Goal: Ask a question

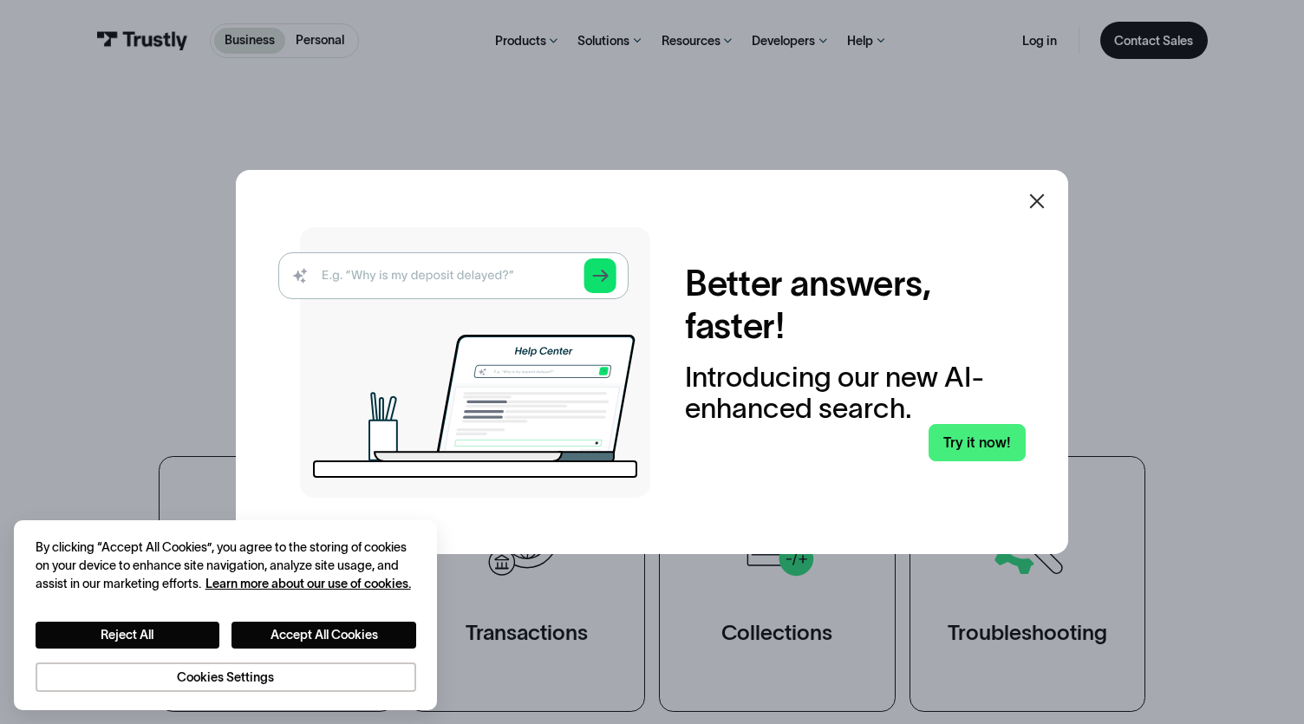
click at [359, 276] on img at bounding box center [464, 362] width 372 height 271
click at [344, 276] on img at bounding box center [464, 362] width 372 height 271
click at [147, 633] on button "Reject All" at bounding box center [128, 635] width 185 height 26
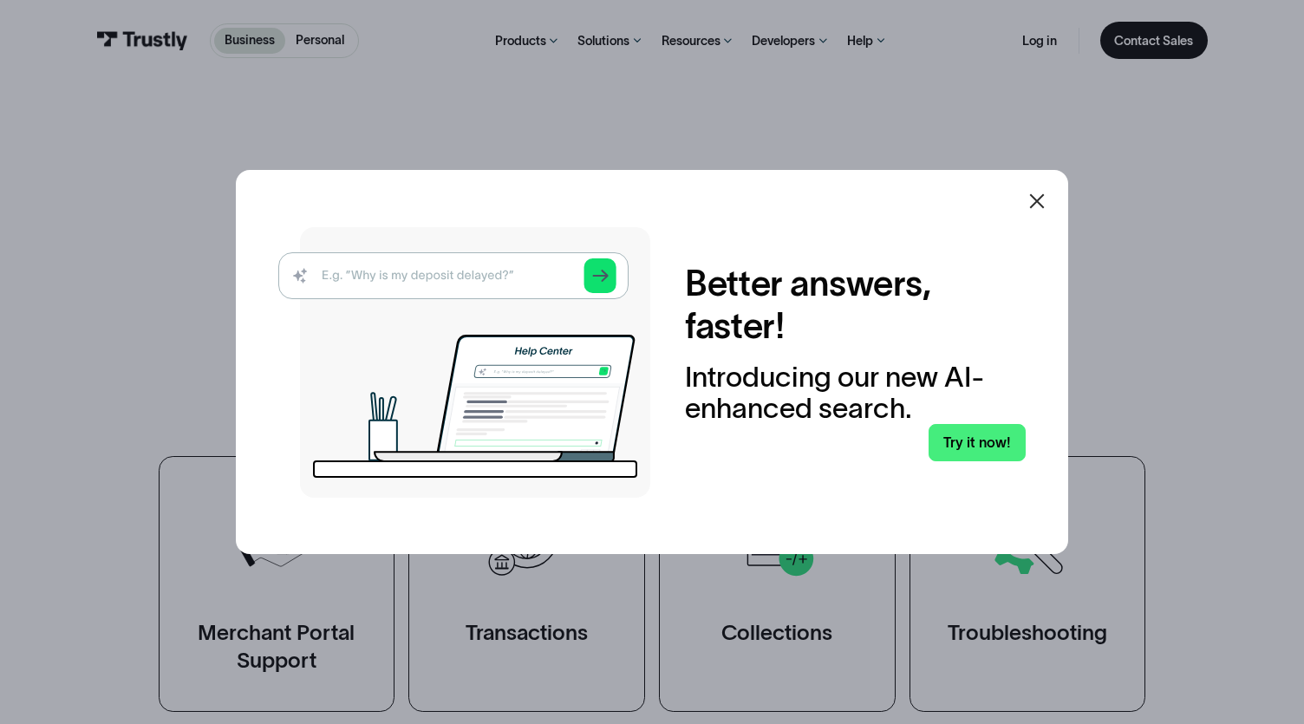
click at [338, 268] on img at bounding box center [464, 362] width 372 height 271
click at [336, 276] on img at bounding box center [464, 362] width 372 height 271
click at [612, 270] on img at bounding box center [464, 362] width 372 height 271
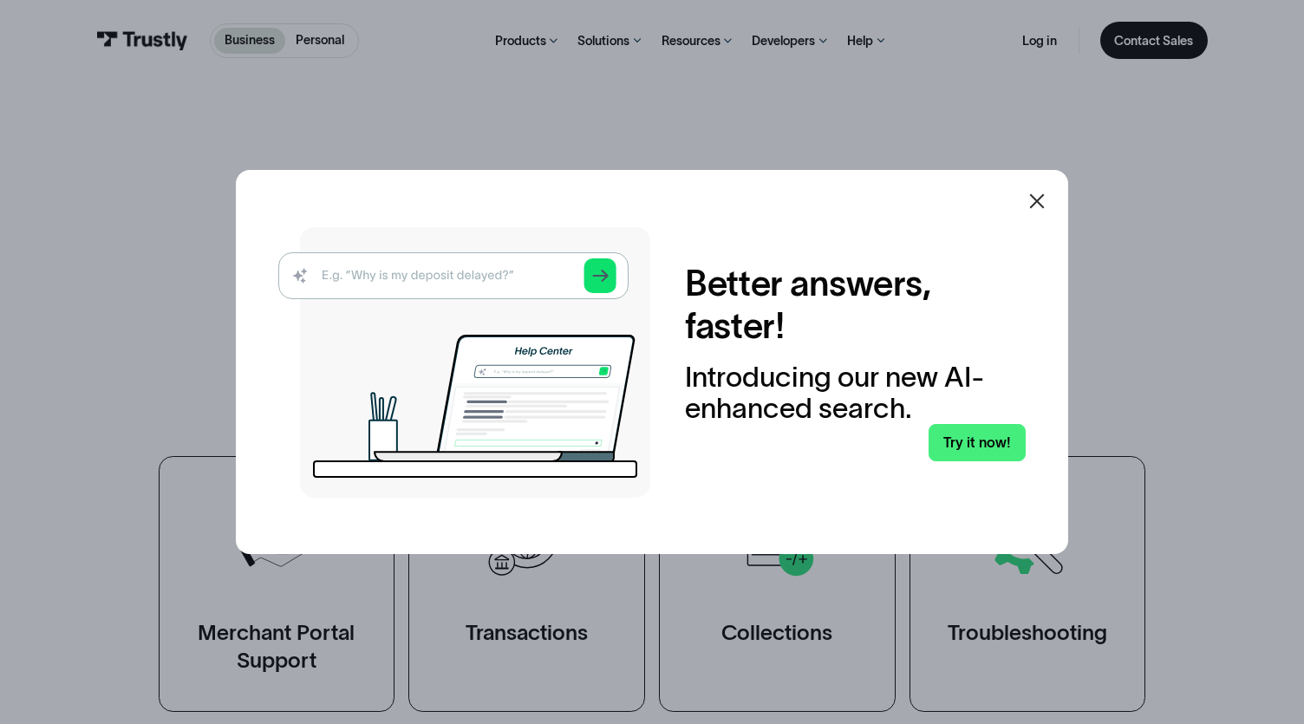
click at [611, 270] on img at bounding box center [464, 362] width 372 height 271
click at [1048, 195] on icon at bounding box center [1037, 201] width 21 height 21
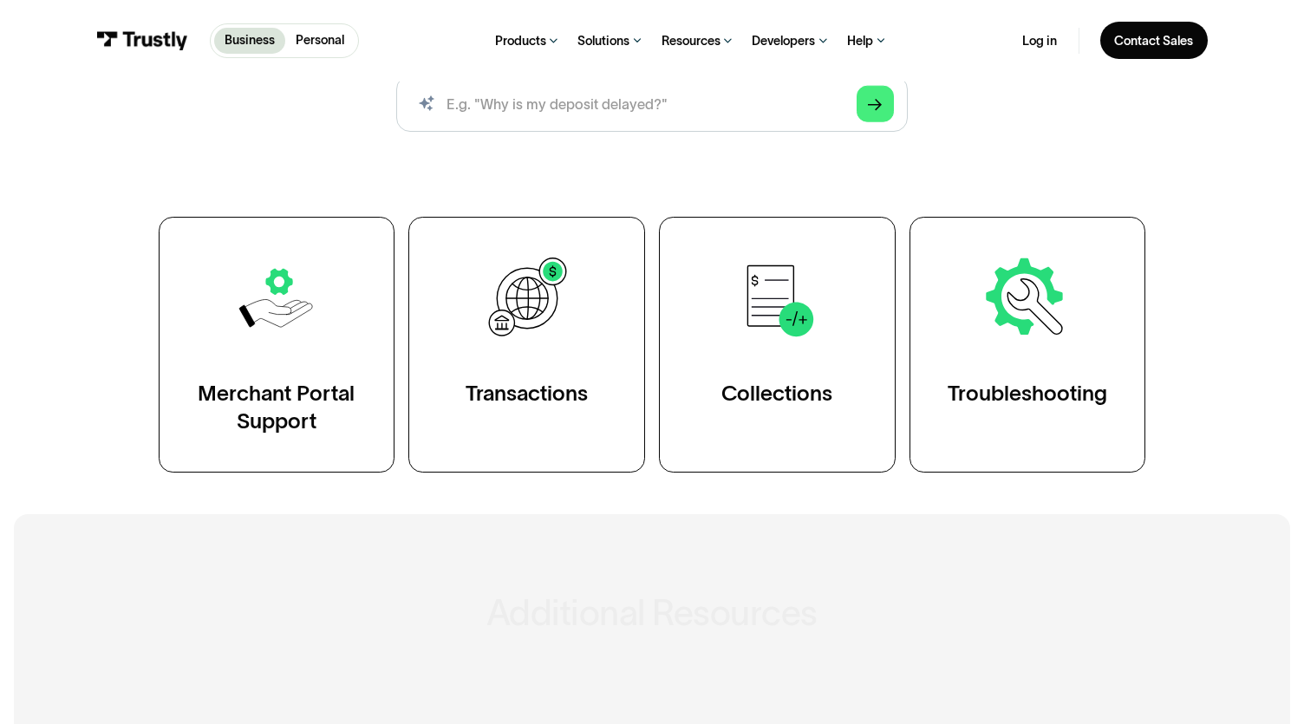
scroll to position [260, 0]
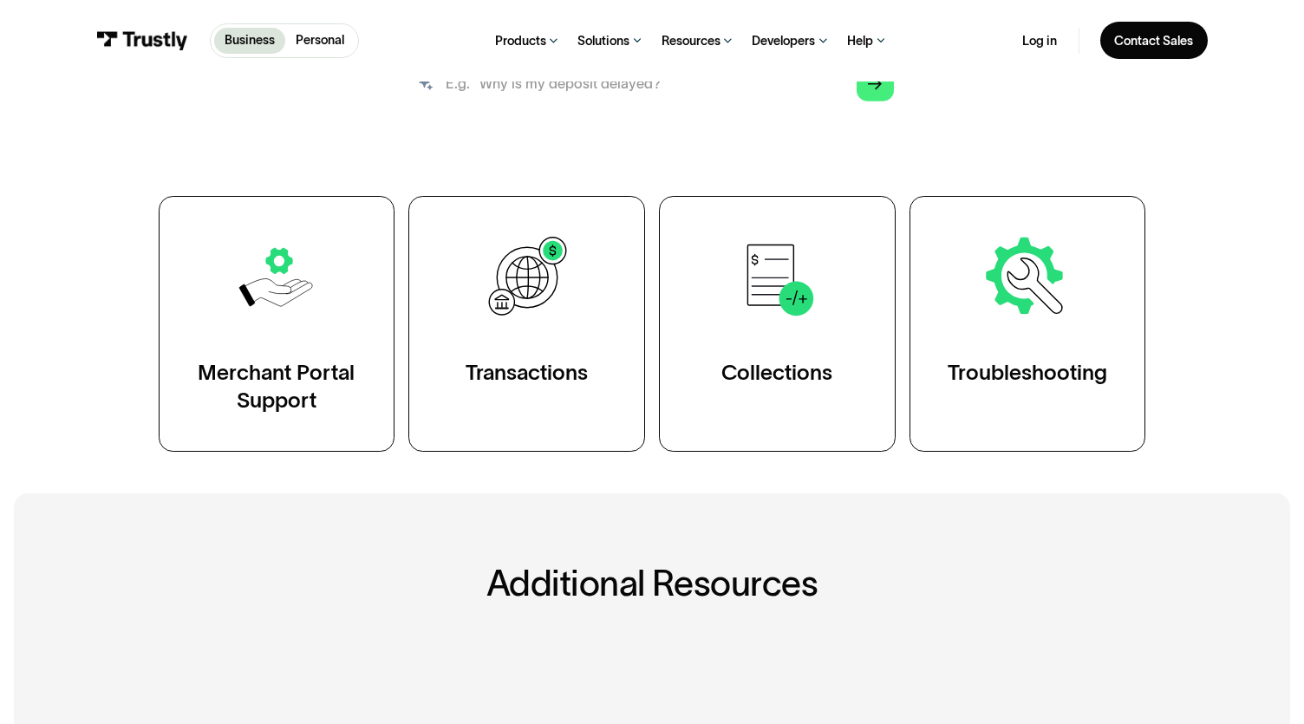
click at [455, 95] on input "search" at bounding box center [652, 83] width 512 height 56
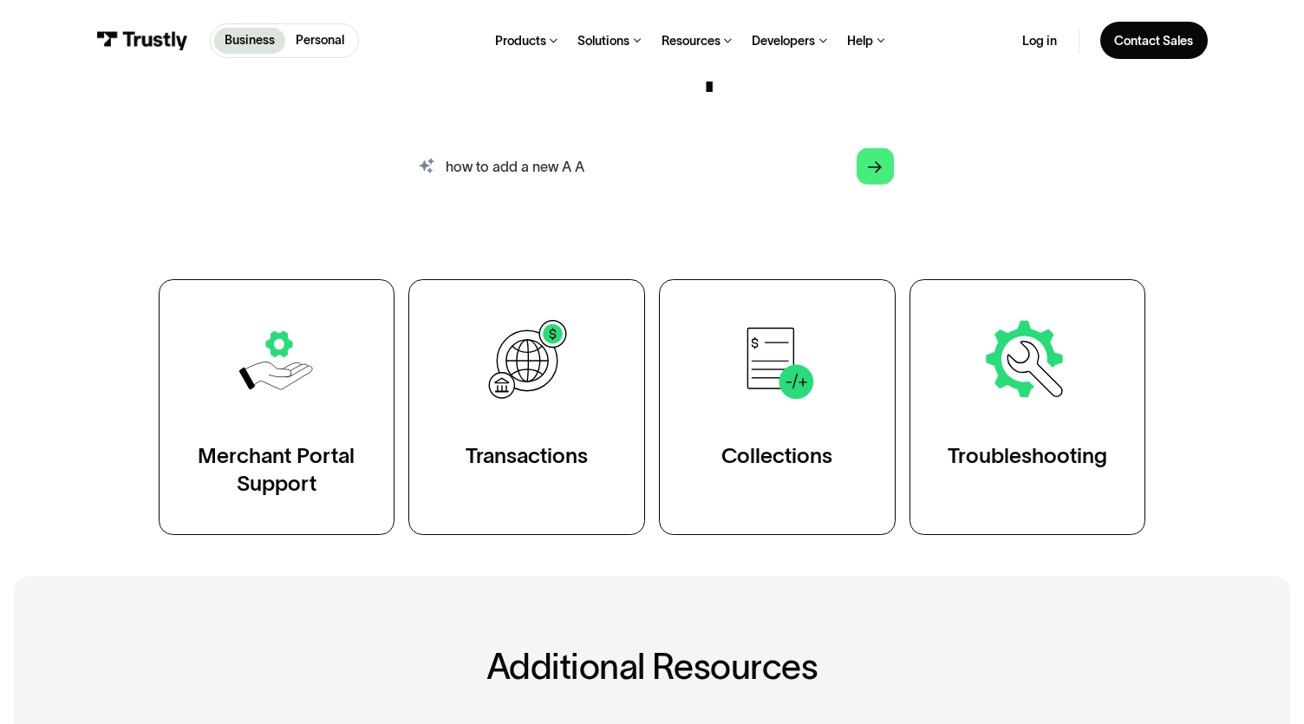
scroll to position [173, 0]
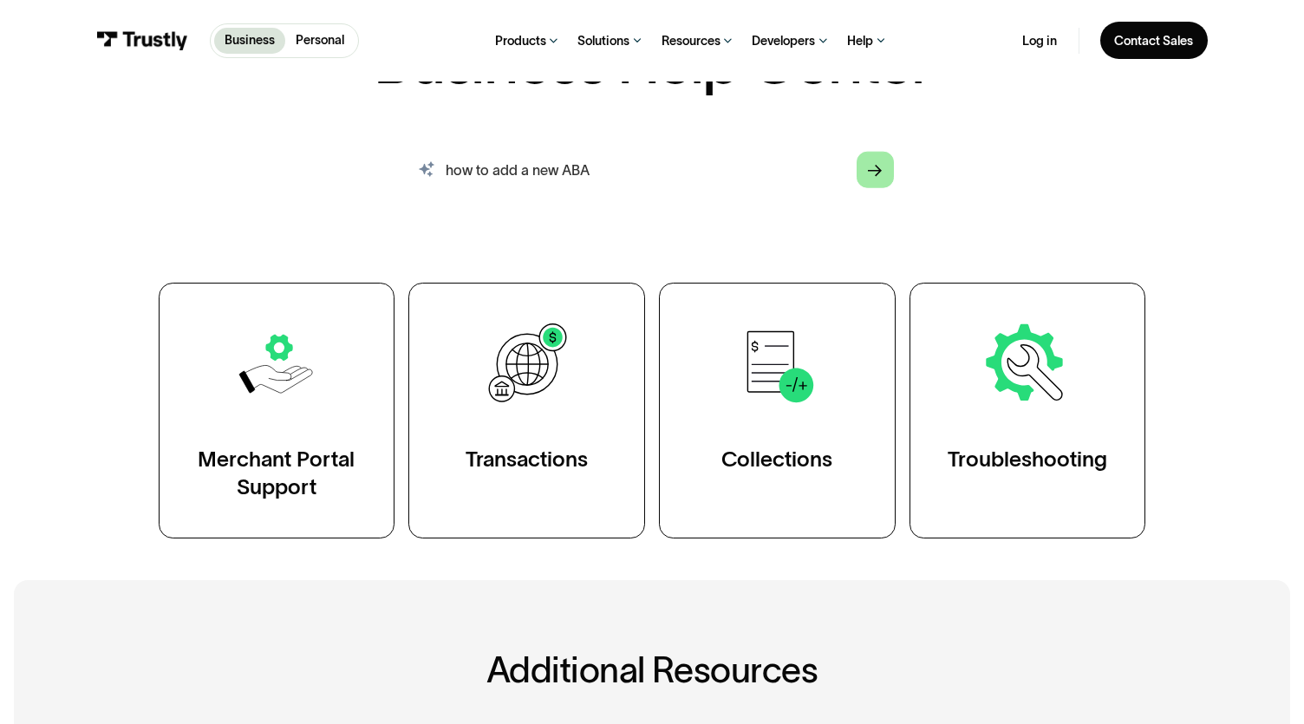
type input "how to add a new ABA"
click at [879, 167] on icon "Arrow Right" at bounding box center [875, 170] width 14 height 15
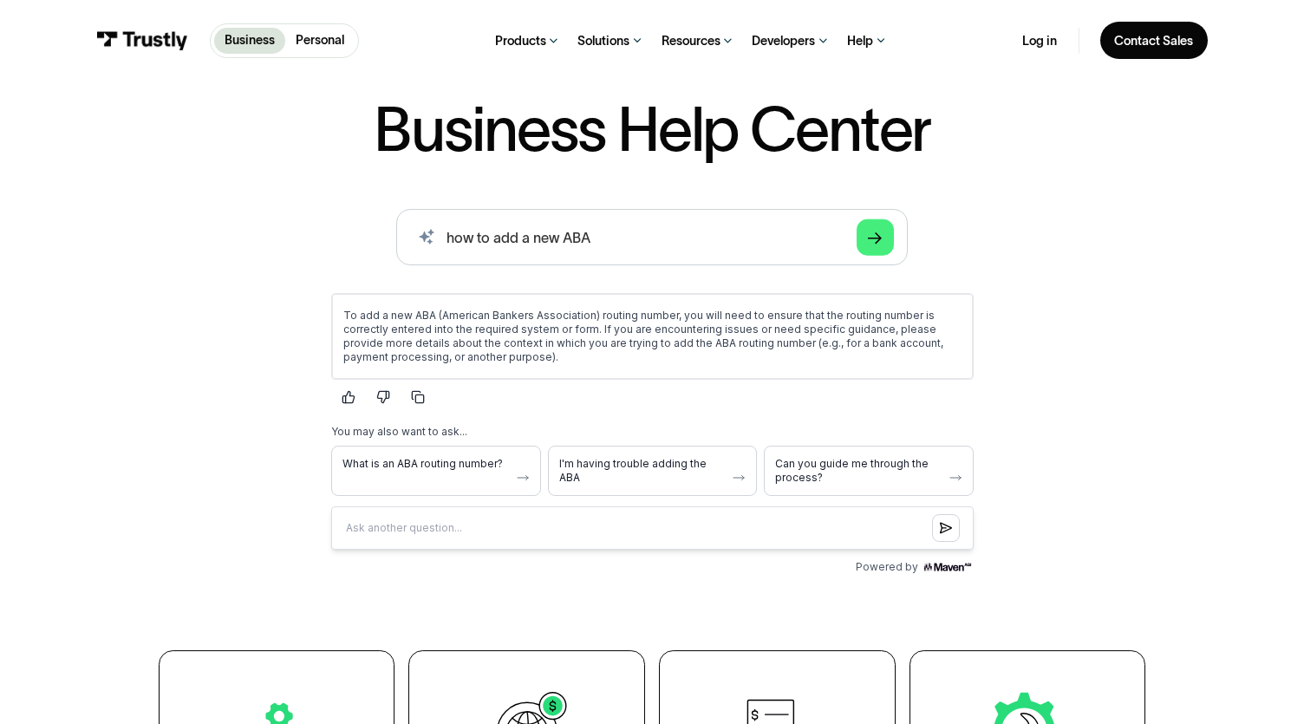
scroll to position [0, 0]
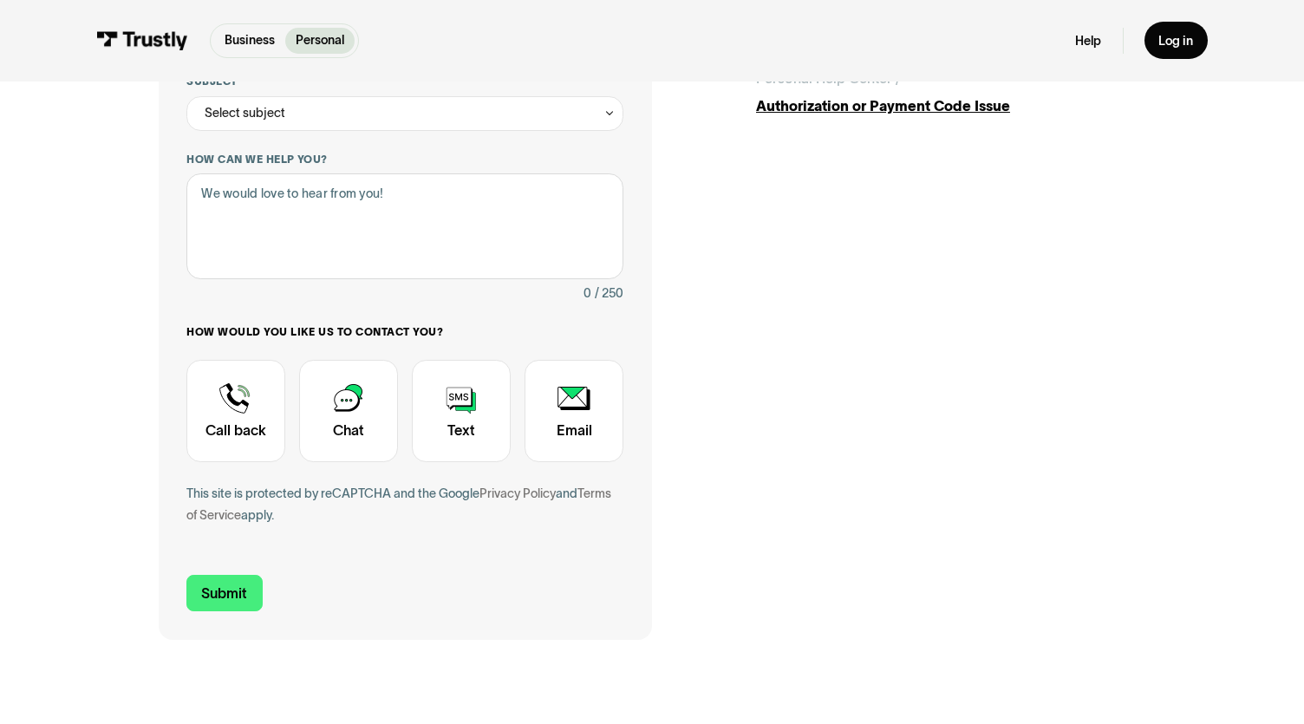
scroll to position [434, 0]
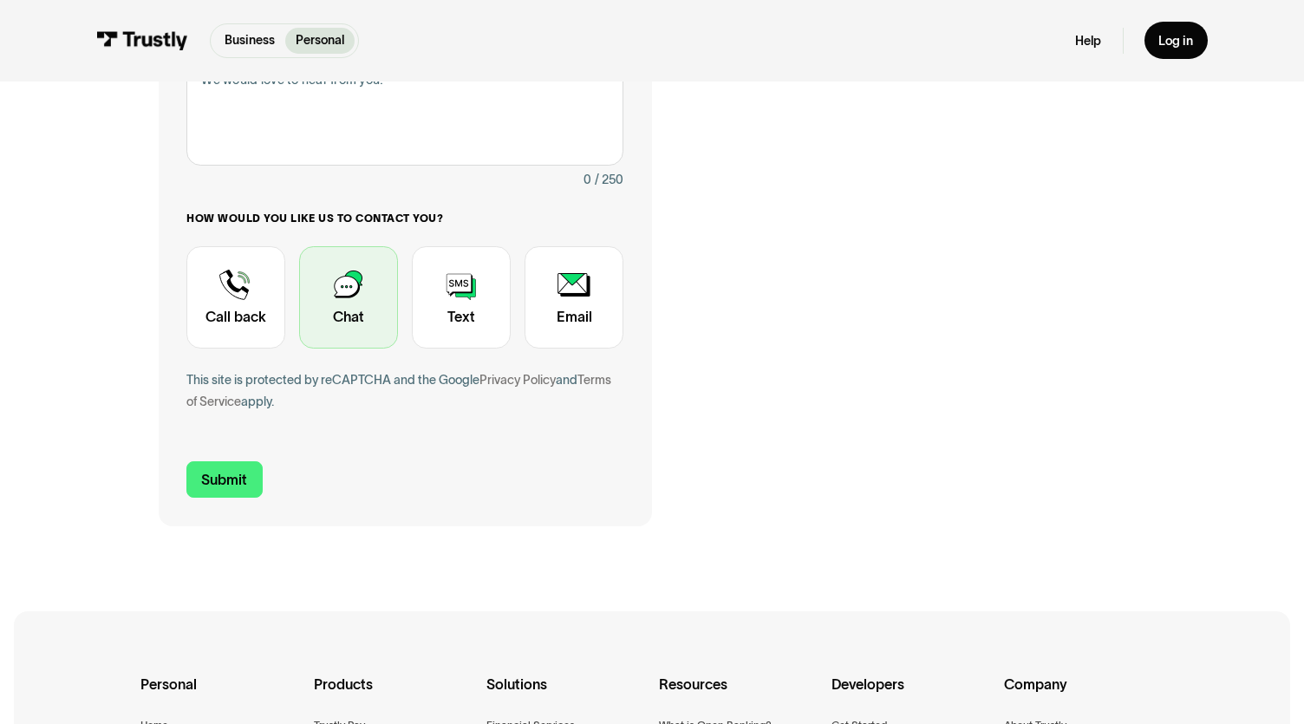
click at [343, 298] on div "Contact Trustly Support" at bounding box center [348, 296] width 99 height 101
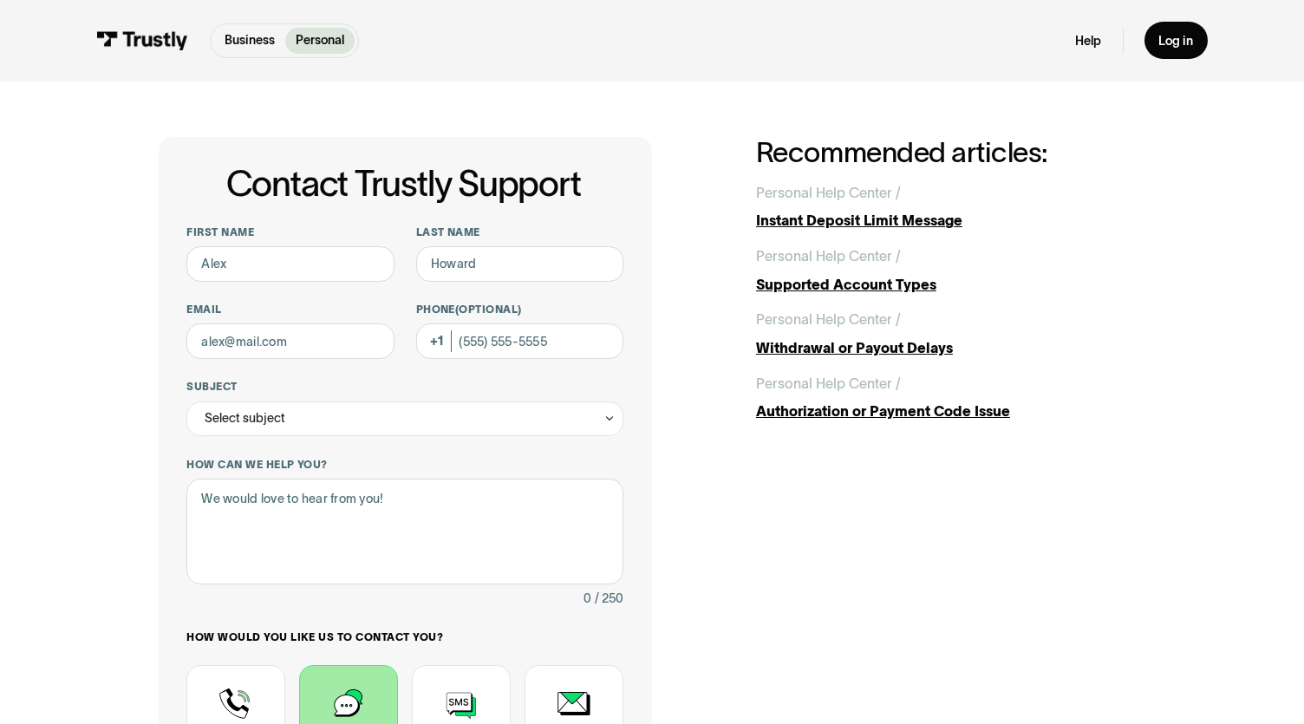
scroll to position [0, 0]
